Goal: Information Seeking & Learning: Learn about a topic

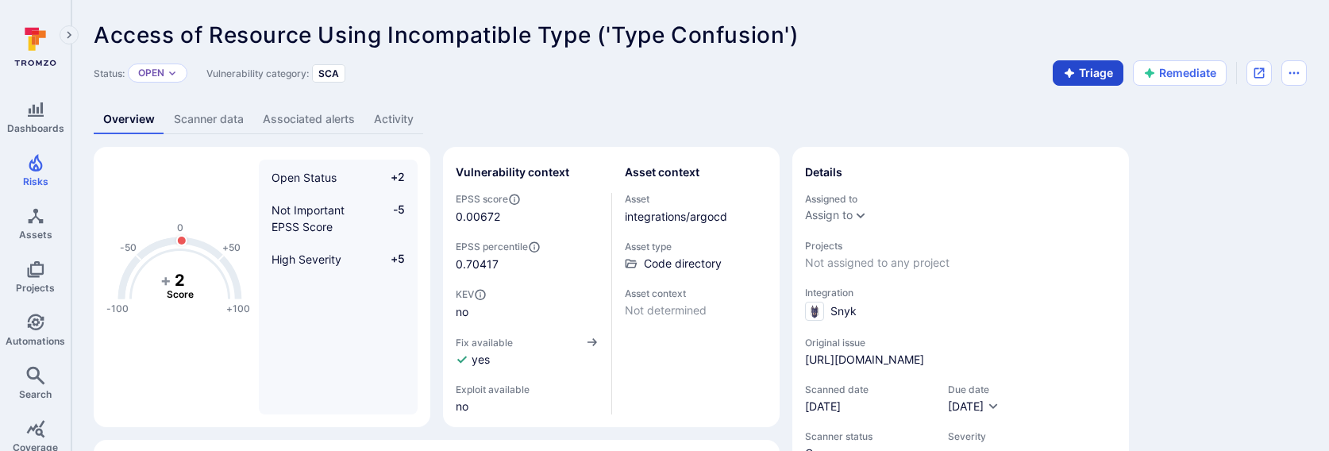
click at [1083, 75] on button "Triage" at bounding box center [1088, 72] width 71 height 25
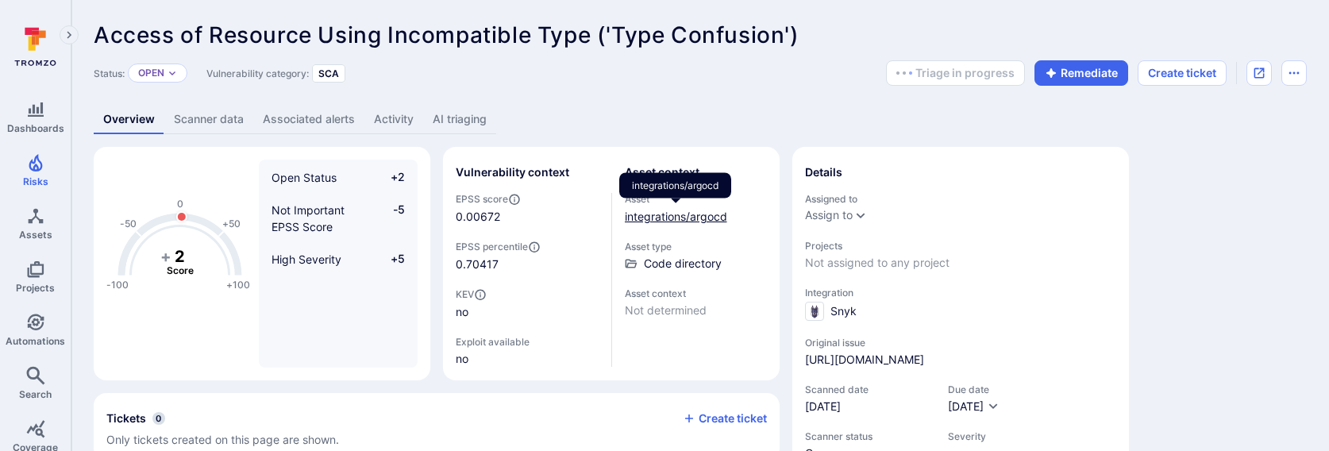
click at [648, 214] on link "integrations/argocd" at bounding box center [676, 216] width 102 height 13
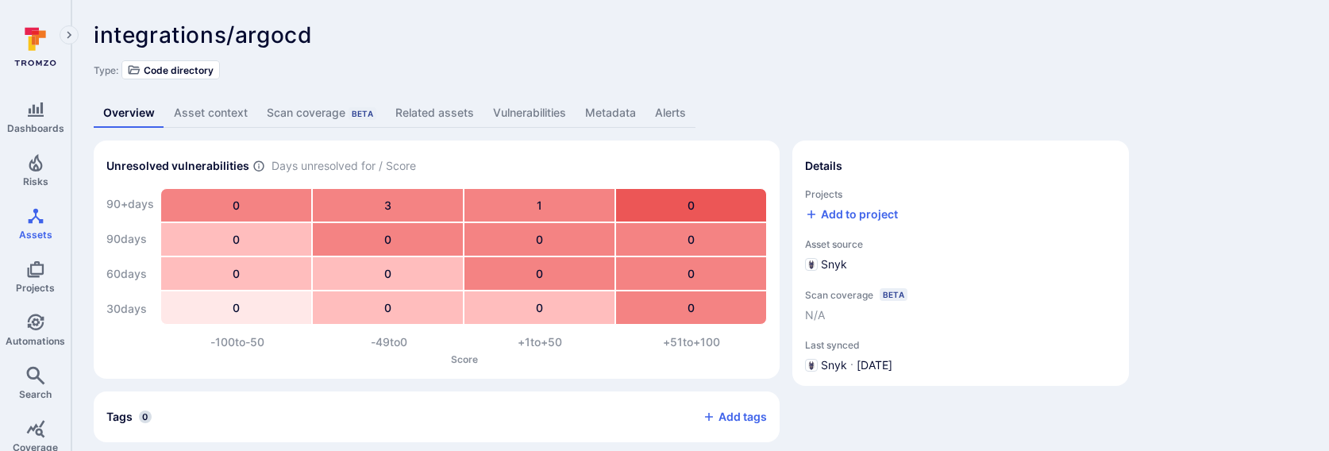
click at [439, 110] on link "Related assets" at bounding box center [435, 112] width 98 height 29
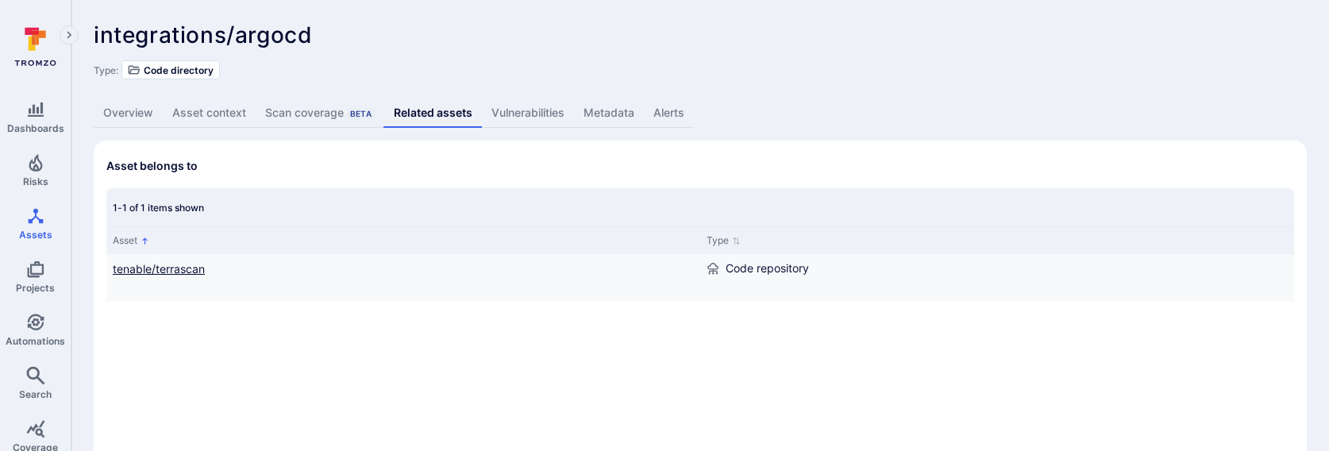
click at [194, 270] on link "tenable/terrascan" at bounding box center [159, 268] width 92 height 13
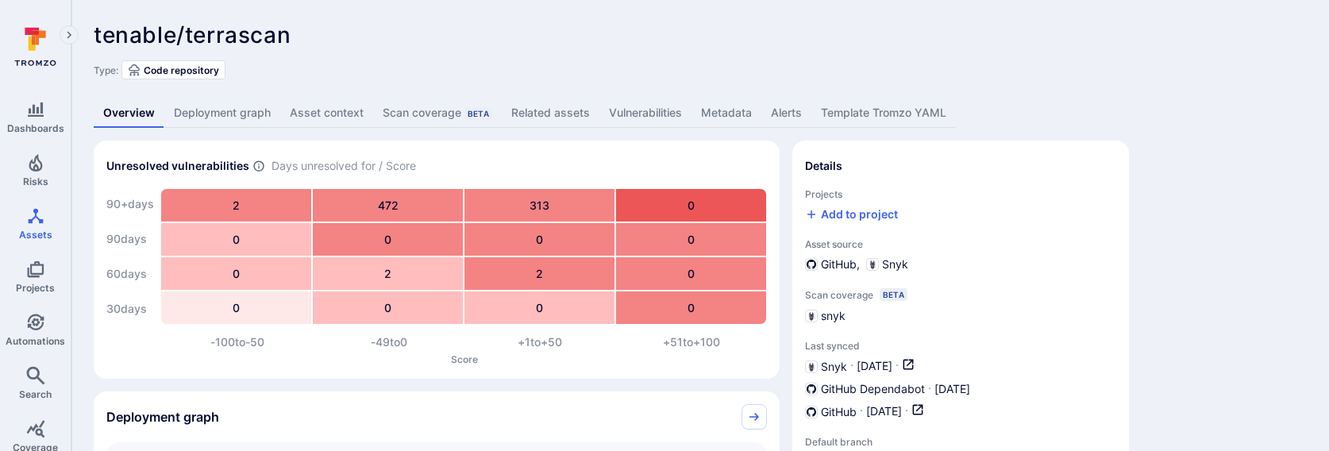
click at [643, 114] on link "Vulnerabilities" at bounding box center [645, 112] width 92 height 29
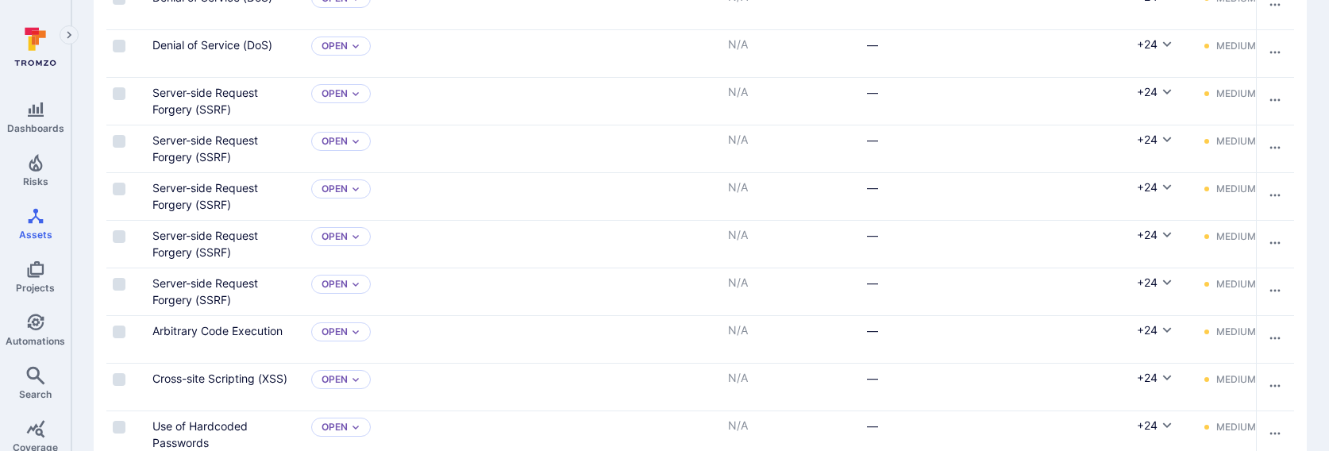
scroll to position [119, 0]
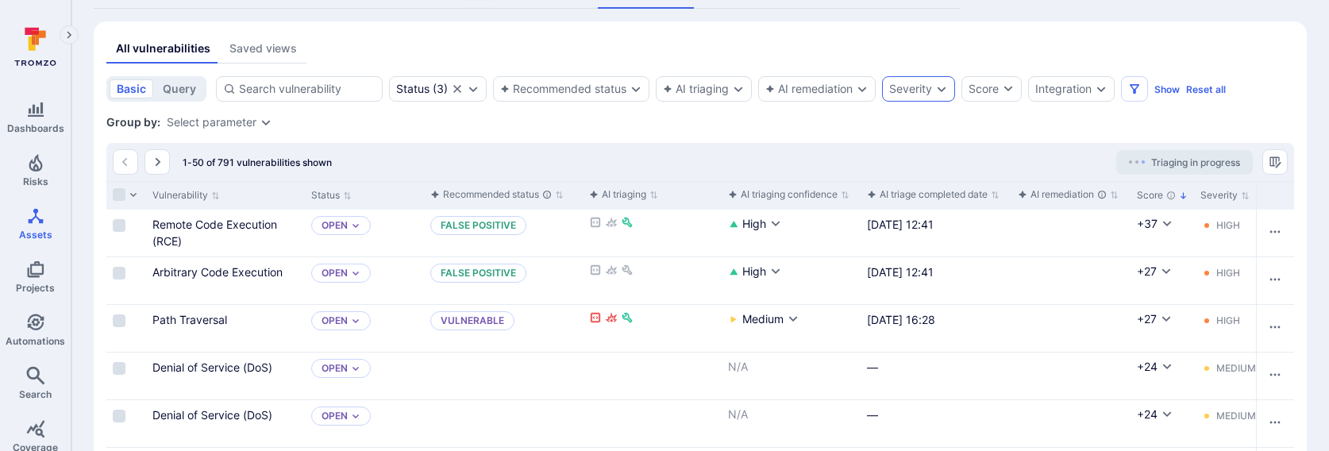
click at [932, 99] on div "Severity" at bounding box center [918, 88] width 73 height 25
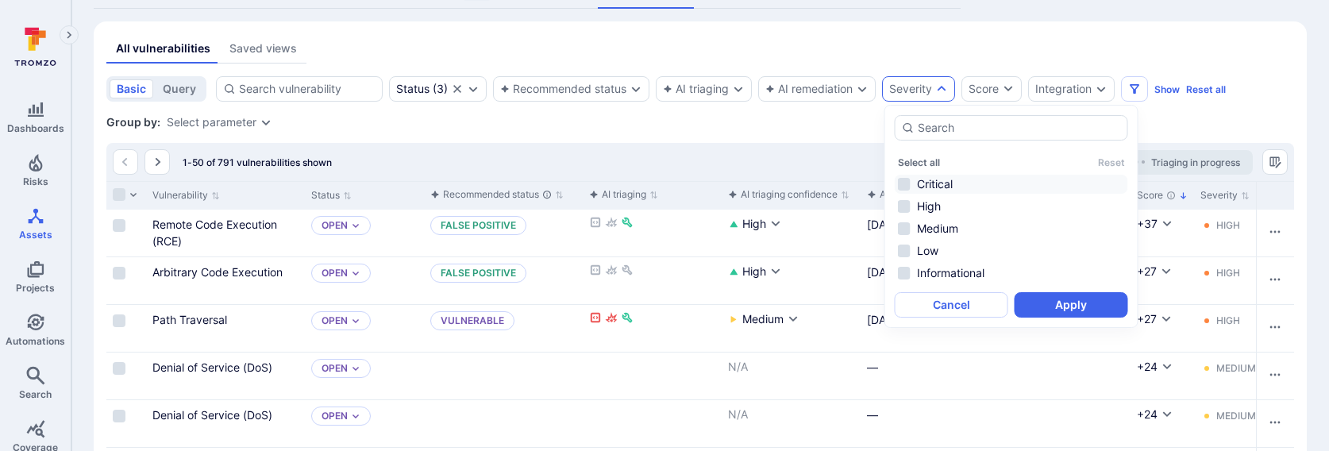
click at [922, 180] on li "Critical" at bounding box center [1011, 184] width 233 height 19
click at [922, 206] on li "High" at bounding box center [1011, 206] width 233 height 19
click at [1064, 304] on button "Apply" at bounding box center [1071, 304] width 114 height 25
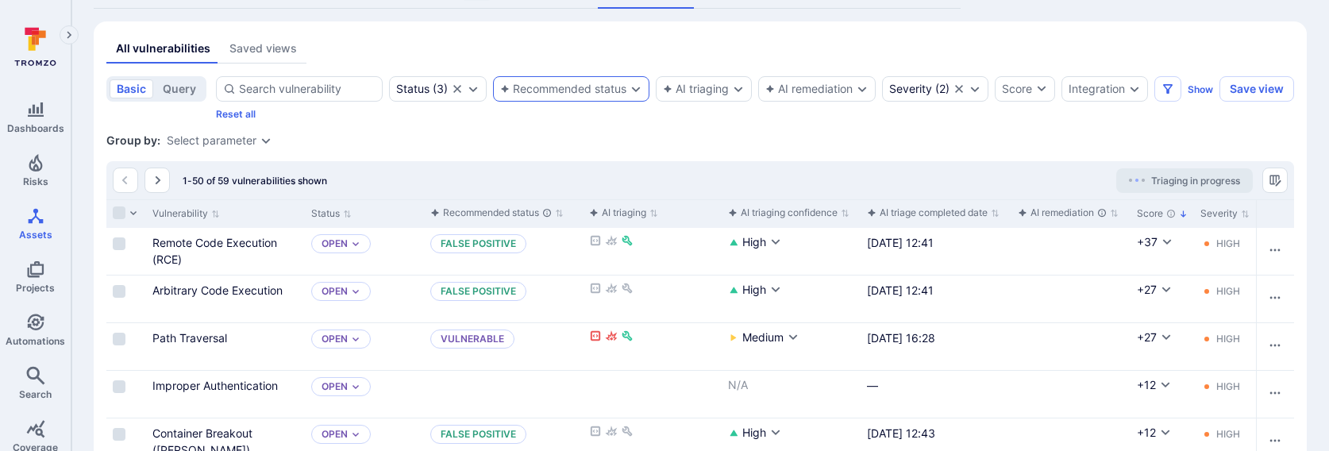
click at [588, 97] on div "Recommended status" at bounding box center [571, 88] width 156 height 25
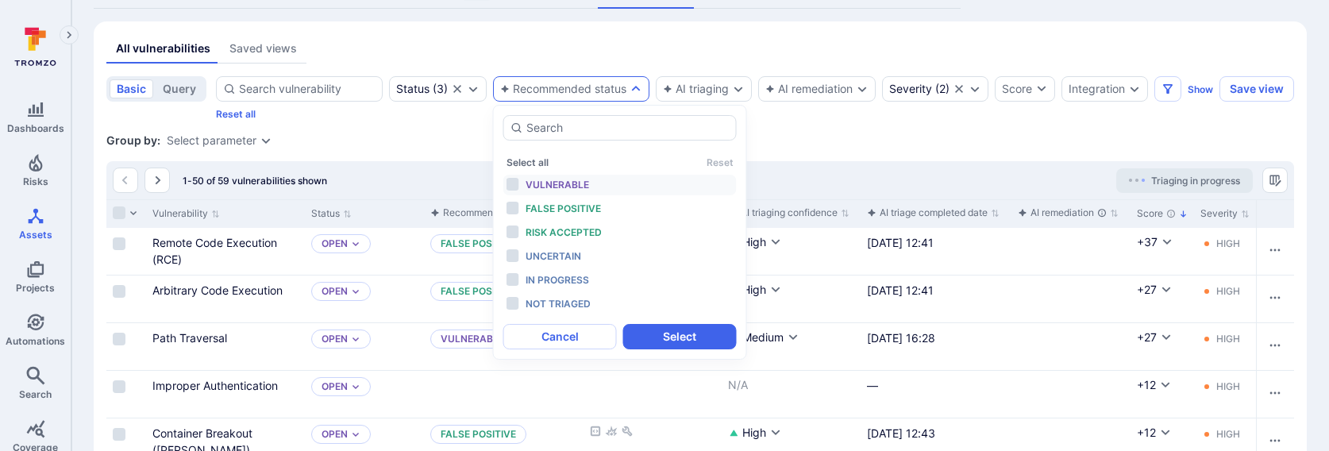
click at [578, 190] on span "Vulnerable" at bounding box center [558, 185] width 64 height 12
click at [573, 183] on span "Vulnerable" at bounding box center [558, 185] width 64 height 12
click at [572, 279] on span "In progress" at bounding box center [558, 280] width 64 height 12
click at [667, 342] on button "Select" at bounding box center [680, 336] width 114 height 25
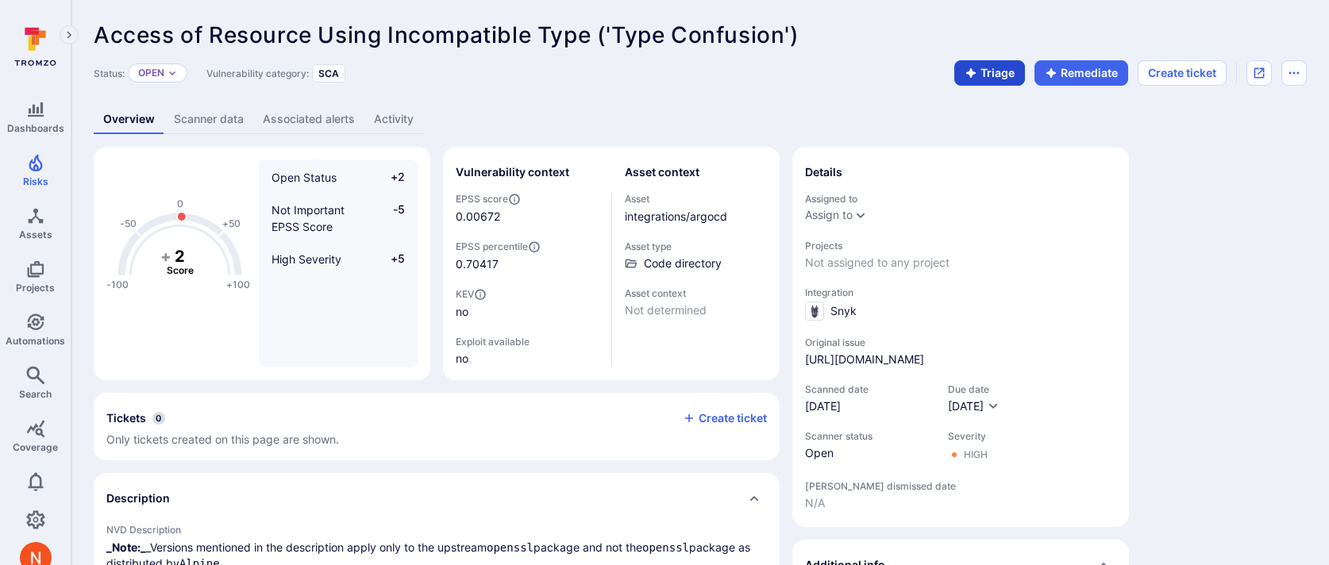
click at [987, 77] on button "Triage" at bounding box center [989, 72] width 71 height 25
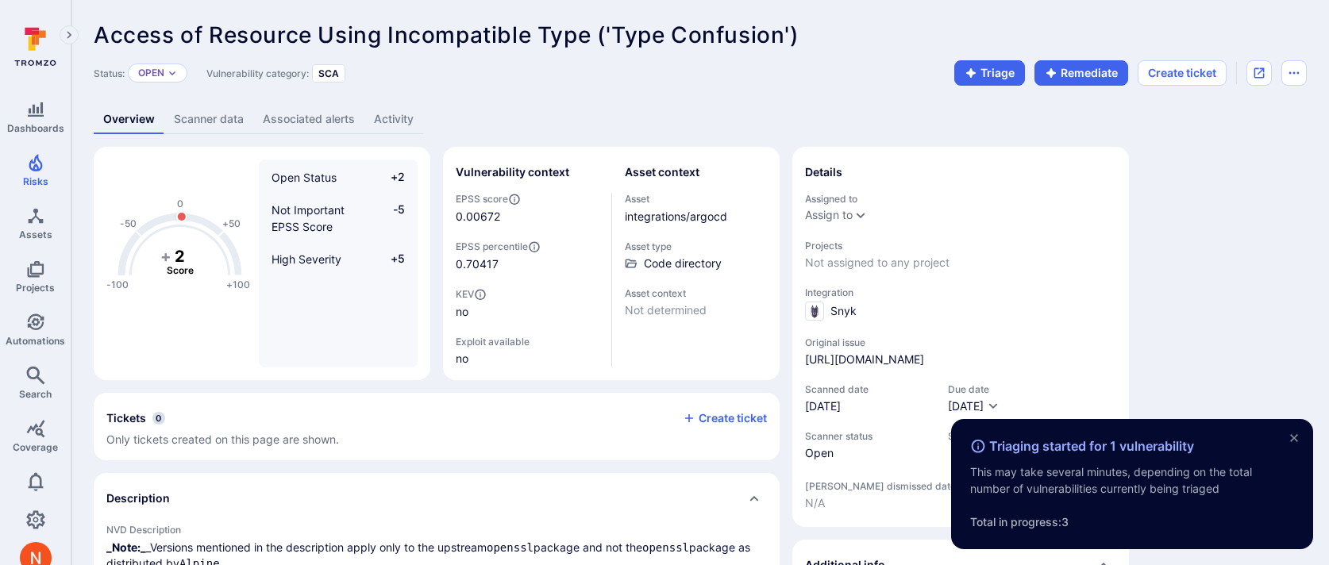
click at [988, 117] on div "Overview Scanner data Associated alerts Activity" at bounding box center [700, 119] width 1213 height 29
